Goal: Browse casually

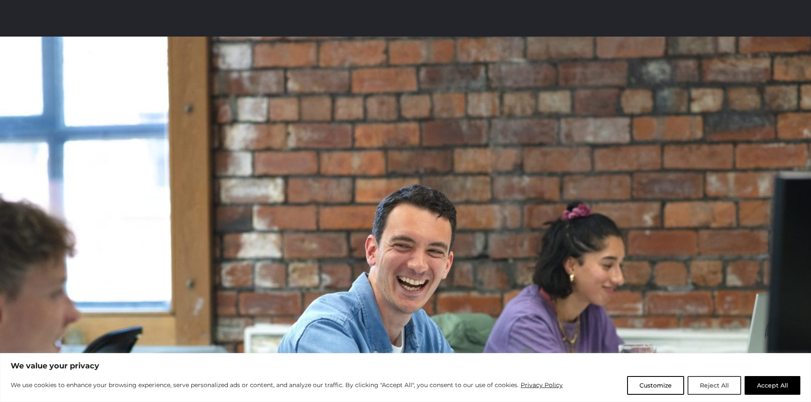
click at [705, 390] on button "Reject All" at bounding box center [715, 385] width 54 height 19
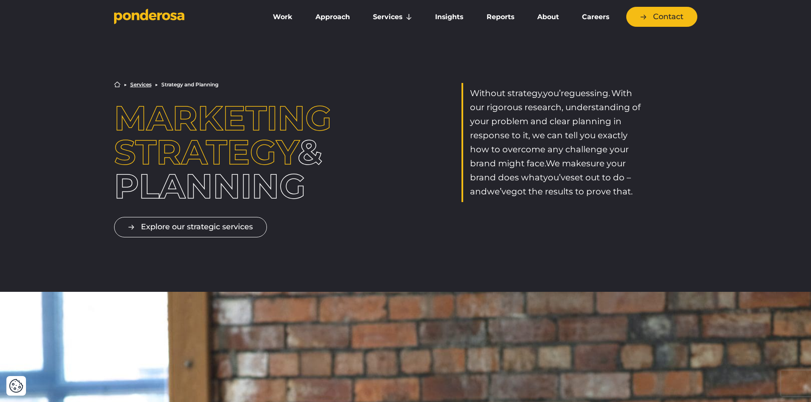
click at [163, 19] on icon "Go to homepage" at bounding box center [166, 16] width 8 height 8
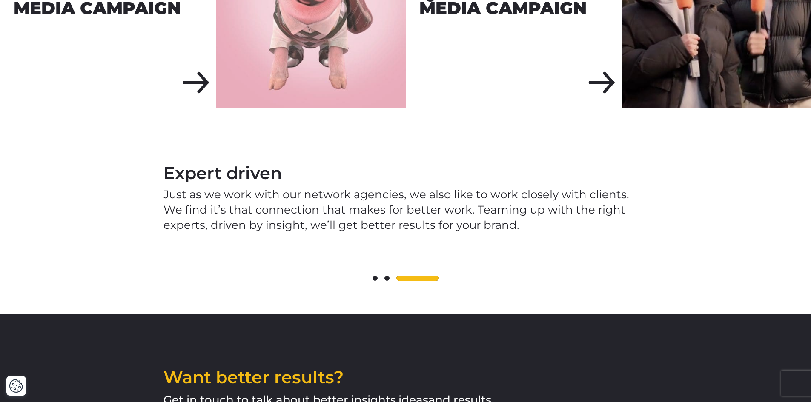
scroll to position [1150, 0]
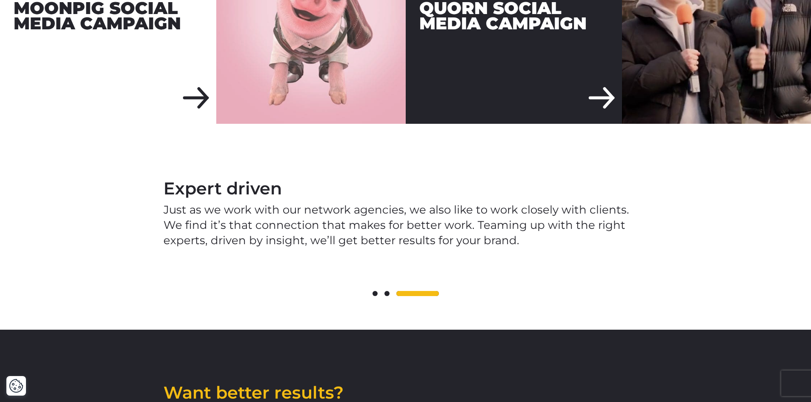
click at [604, 80] on div "Quorn Social Media Campaign" at bounding box center [514, 16] width 216 height 216
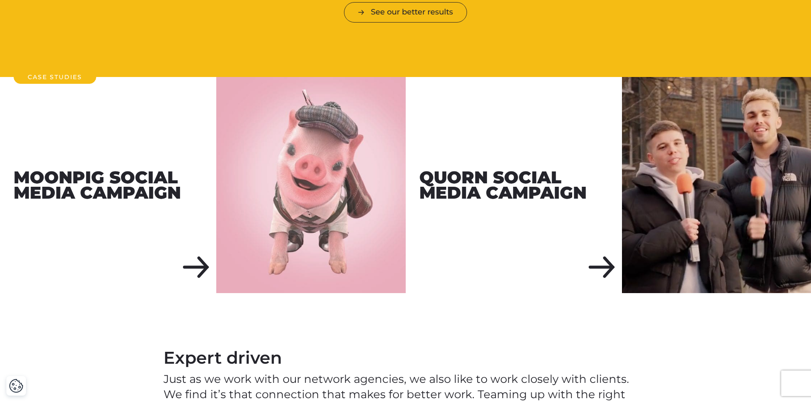
scroll to position [980, 0]
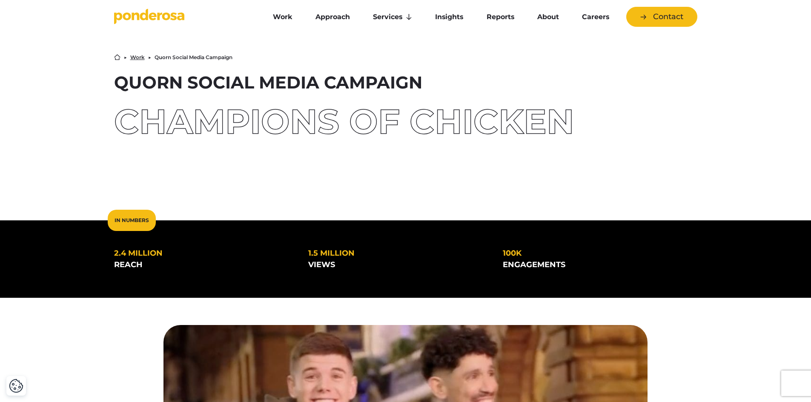
click at [137, 14] on icon "Go to homepage" at bounding box center [136, 16] width 8 height 8
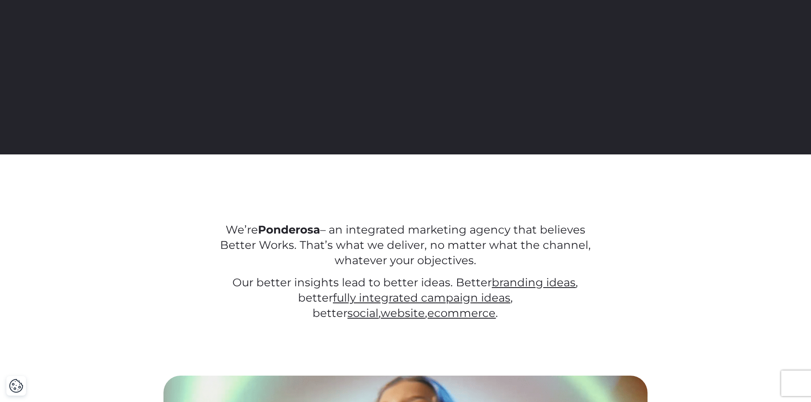
scroll to position [128, 0]
